Goal: Task Accomplishment & Management: Complete application form

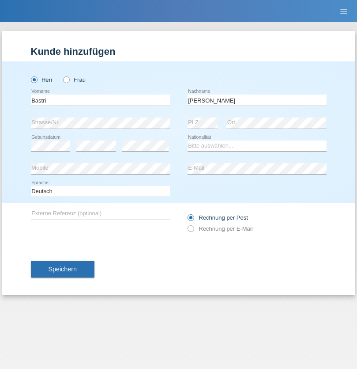
type input "Ajdari"
select select "MK"
select select "C"
select select "01"
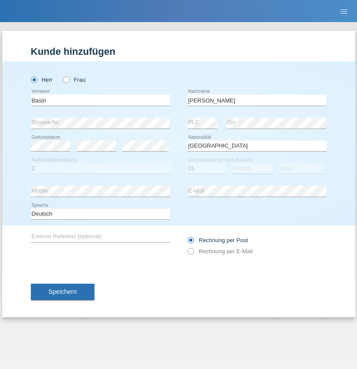
select select "02"
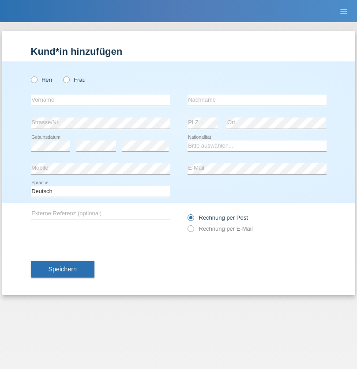
radio input "true"
click at [100, 100] on input "text" at bounding box center [100, 100] width 139 height 11
type input "[PERSON_NAME]"
click at [257, 100] on input "text" at bounding box center [257, 100] width 139 height 11
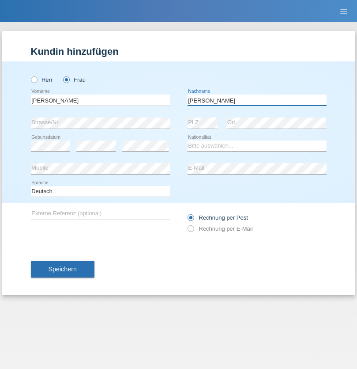
type input "[PERSON_NAME]"
select select "CH"
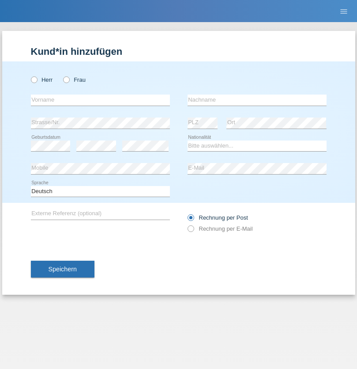
radio input "true"
click at [100, 100] on input "text" at bounding box center [100, 100] width 139 height 11
type input "[PERSON_NAME]"
click at [257, 100] on input "text" at bounding box center [257, 100] width 139 height 11
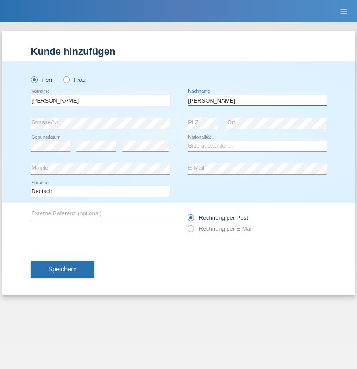
type input "[PERSON_NAME]"
select select "CH"
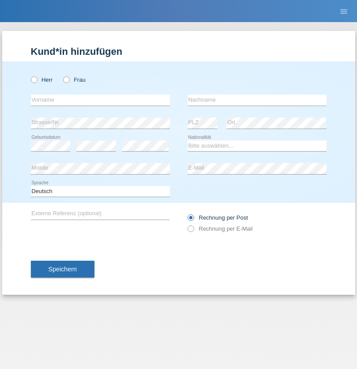
radio input "true"
click at [100, 100] on input "text" at bounding box center [100, 100] width 139 height 11
type input "Alban"
click at [257, 100] on input "text" at bounding box center [257, 100] width 139 height 11
type input "Selmonaj"
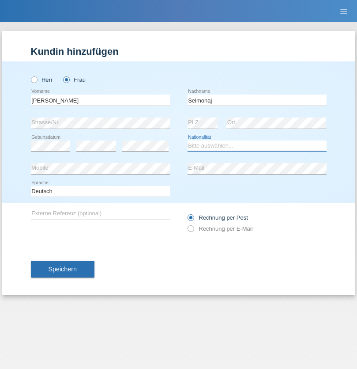
select select "CH"
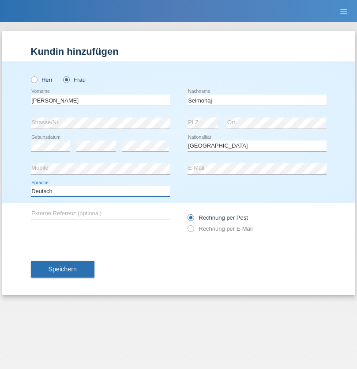
select select "en"
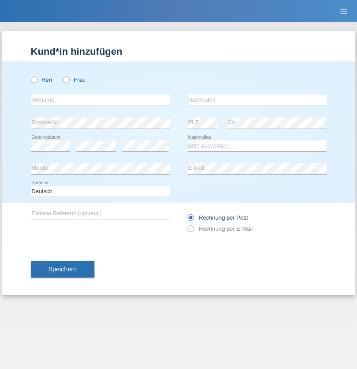
radio input "true"
click at [100, 100] on input "text" at bounding box center [100, 100] width 139 height 11
type input "Jens"
click at [257, 100] on input "text" at bounding box center [257, 100] width 139 height 11
type input "Mehlhorn"
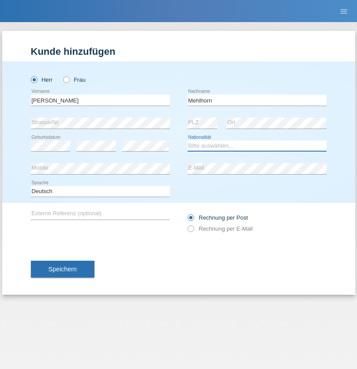
select select "CH"
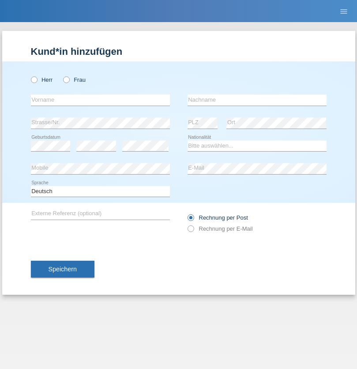
radio input "true"
click at [100, 100] on input "text" at bounding box center [100, 100] width 139 height 11
type input "Cristina"
click at [257, 100] on input "text" at bounding box center [257, 100] width 139 height 11
type input "Papuc"
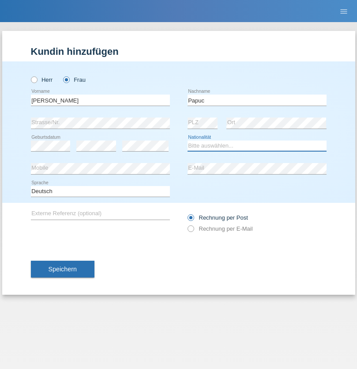
select select "RO"
select select "C"
select select "30"
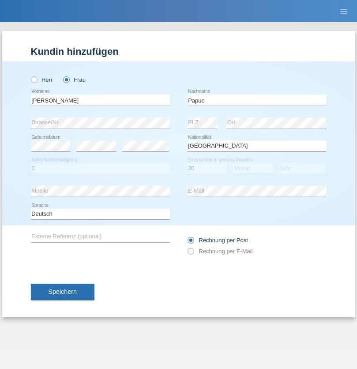
select select "07"
select select "2019"
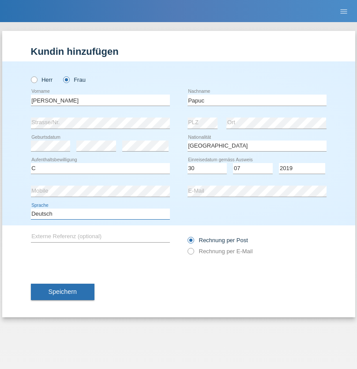
select select "en"
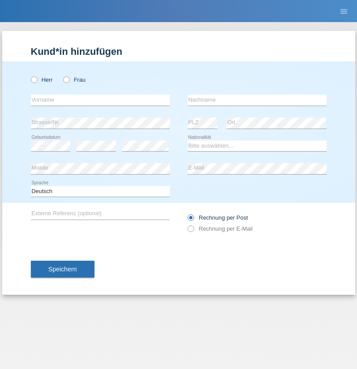
radio input "true"
click at [100, 100] on input "text" at bounding box center [100, 100] width 139 height 11
type input "Dikbaş"
click at [257, 100] on input "text" at bounding box center [257, 100] width 139 height 11
type input "Nuray"
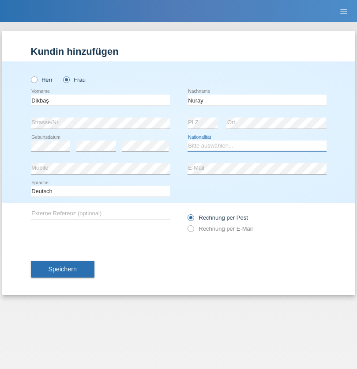
select select "TR"
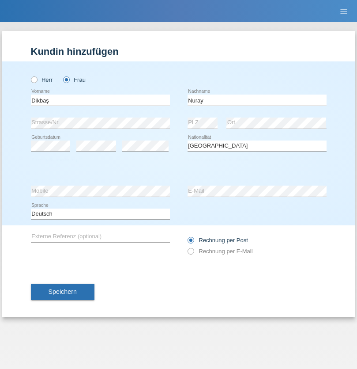
select select "C"
select select "09"
select select "11"
select select "1994"
